Goal: Check status

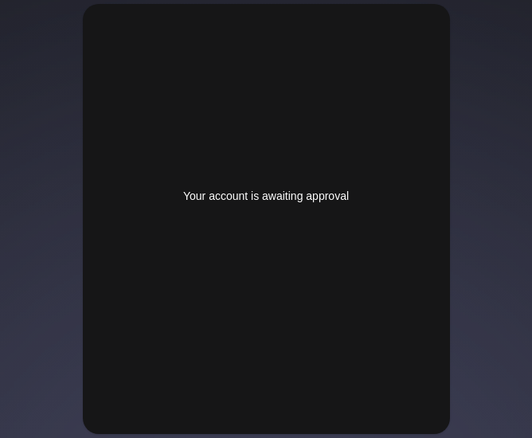
click at [323, 203] on div "Your account is awaiting approval" at bounding box center [266, 219] width 367 height 430
click at [292, 248] on div "Your account is awaiting approval" at bounding box center [266, 219] width 367 height 430
